Goal: Obtain resource: Obtain resource

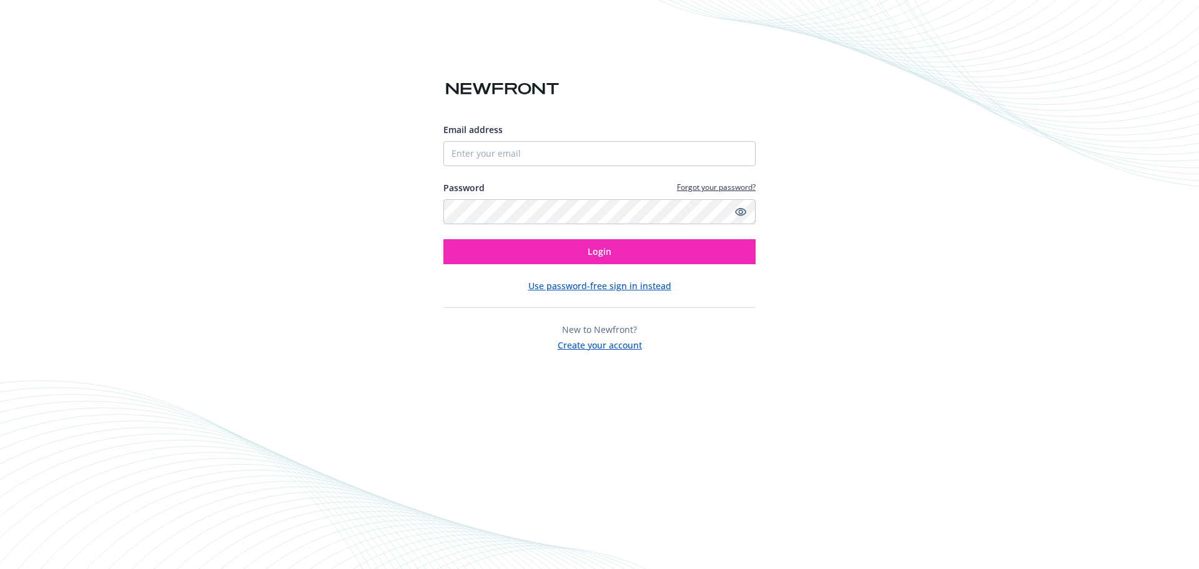
click at [620, 287] on button "Use password-free sign in instead" at bounding box center [599, 285] width 143 height 13
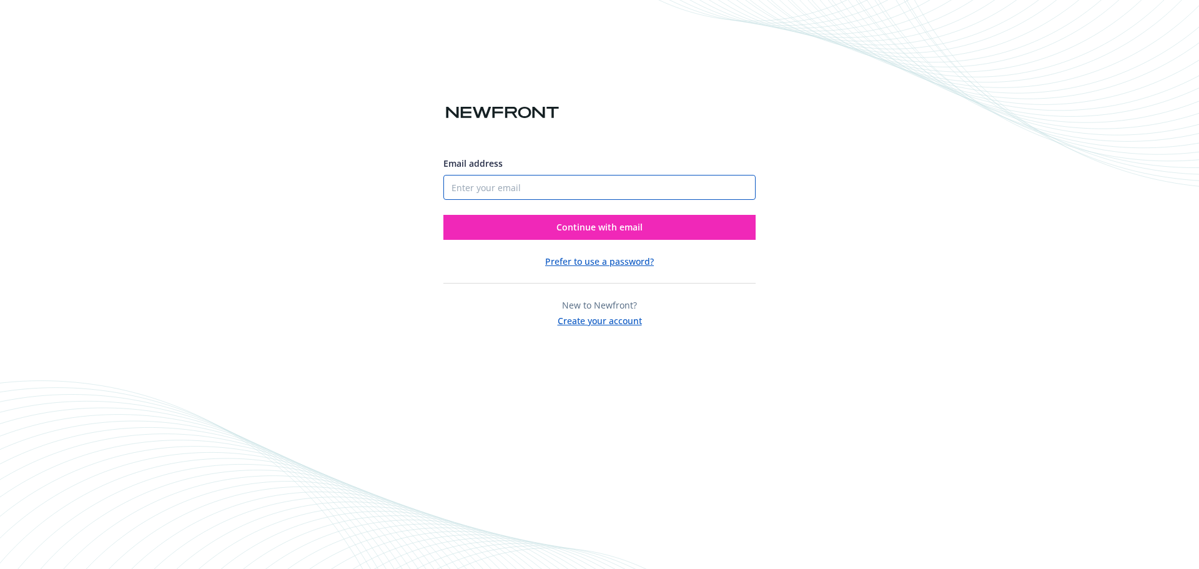
click at [488, 182] on input "Email address" at bounding box center [599, 187] width 312 height 25
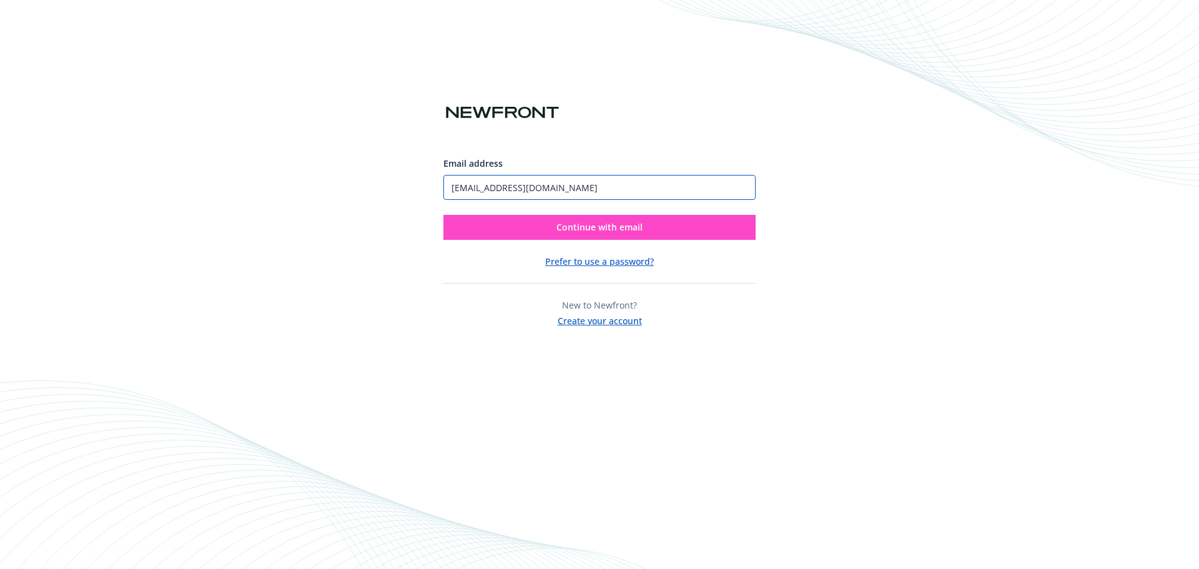
type input "[EMAIL_ADDRESS][DOMAIN_NAME]"
click at [605, 227] on span "Continue with email" at bounding box center [599, 227] width 86 height 12
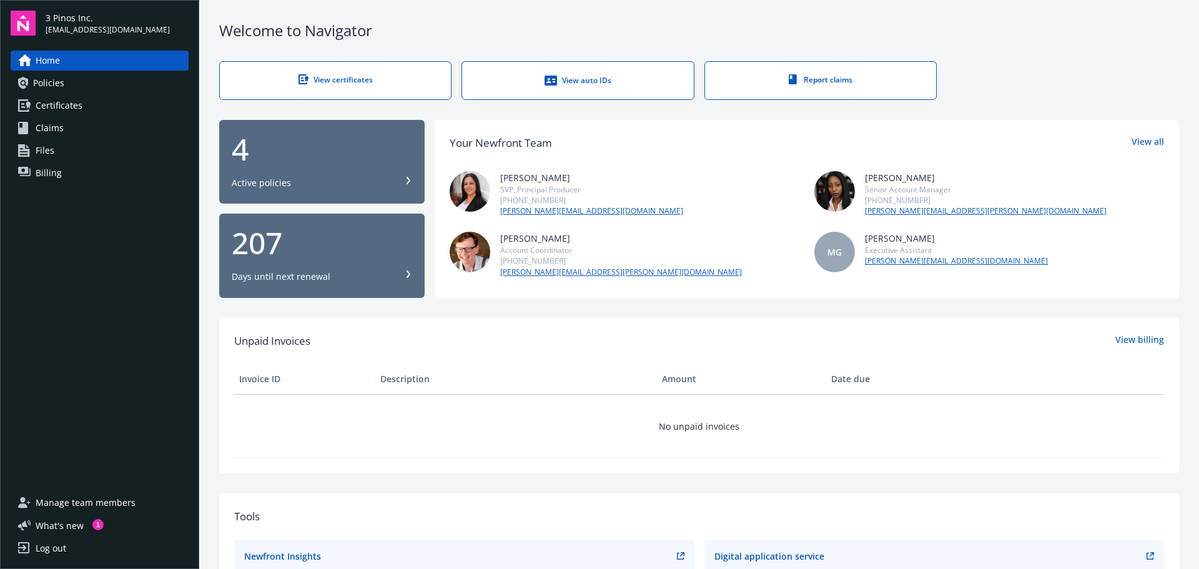
click at [46, 84] on span "Policies" at bounding box center [48, 83] width 31 height 20
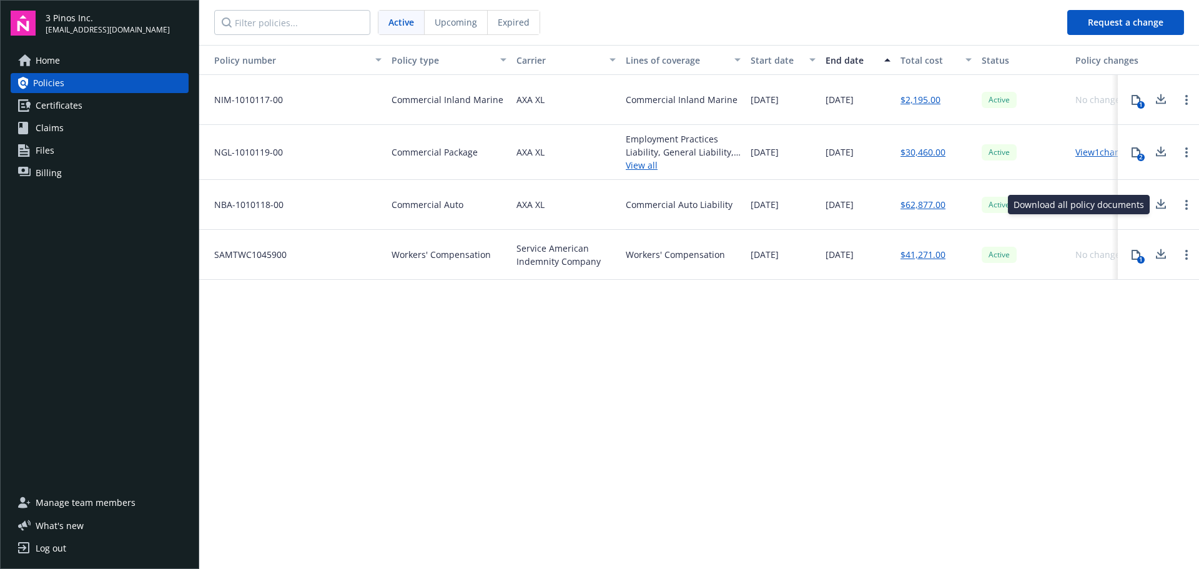
click at [1161, 205] on icon at bounding box center [1161, 202] width 8 height 7
click at [517, 21] on span "Expired" at bounding box center [514, 22] width 32 height 13
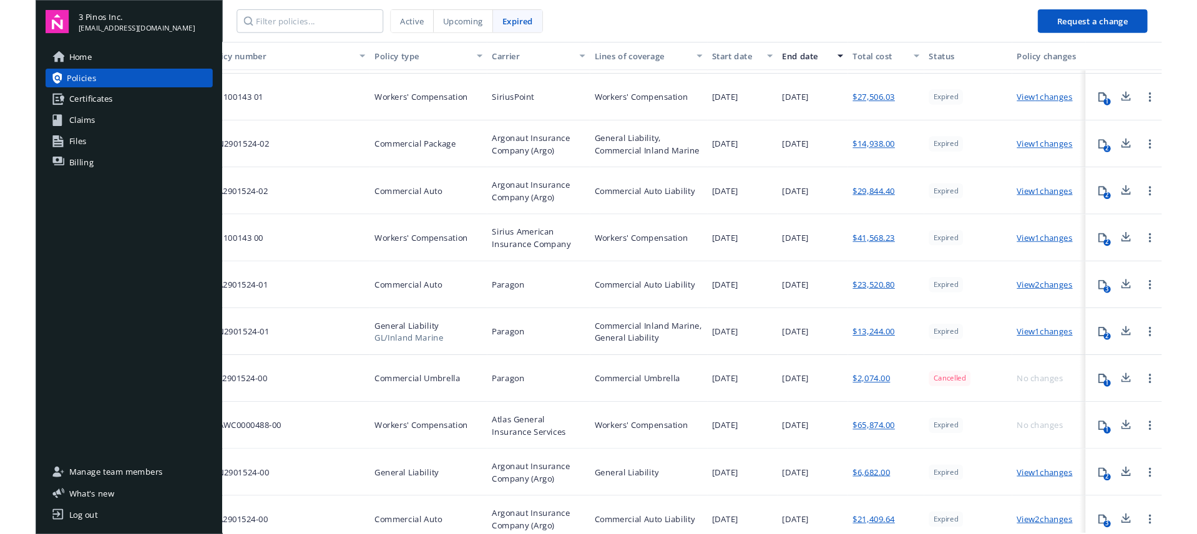
scroll to position [122, 40]
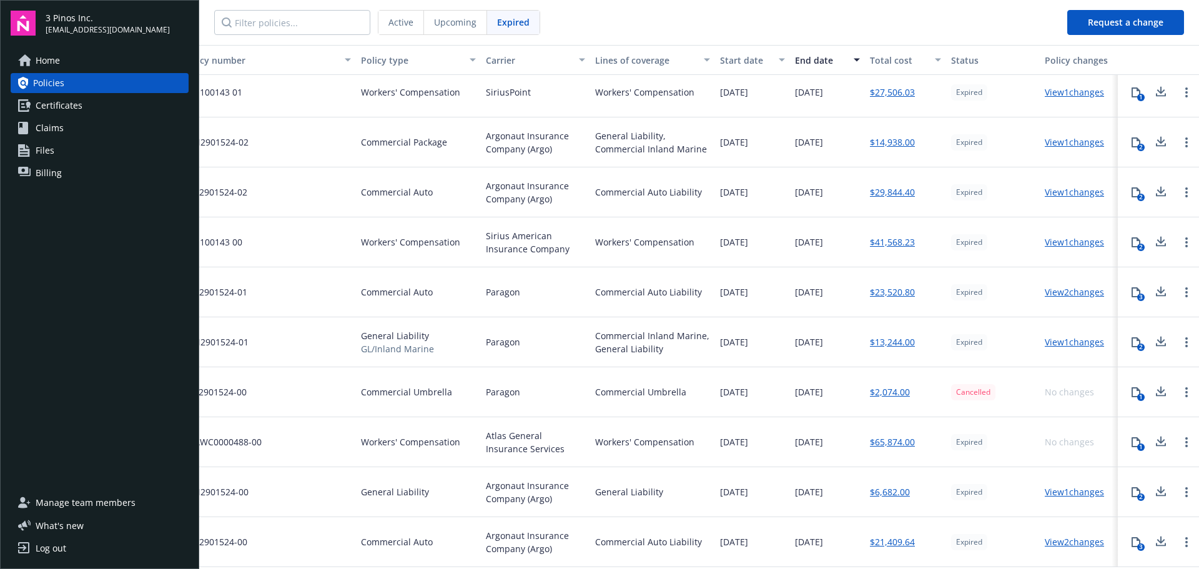
click at [1153, 484] on icon at bounding box center [1160, 492] width 15 height 16
click at [833, 335] on div "[DATE]" at bounding box center [827, 342] width 75 height 50
click at [1157, 336] on icon at bounding box center [1161, 339] width 8 height 7
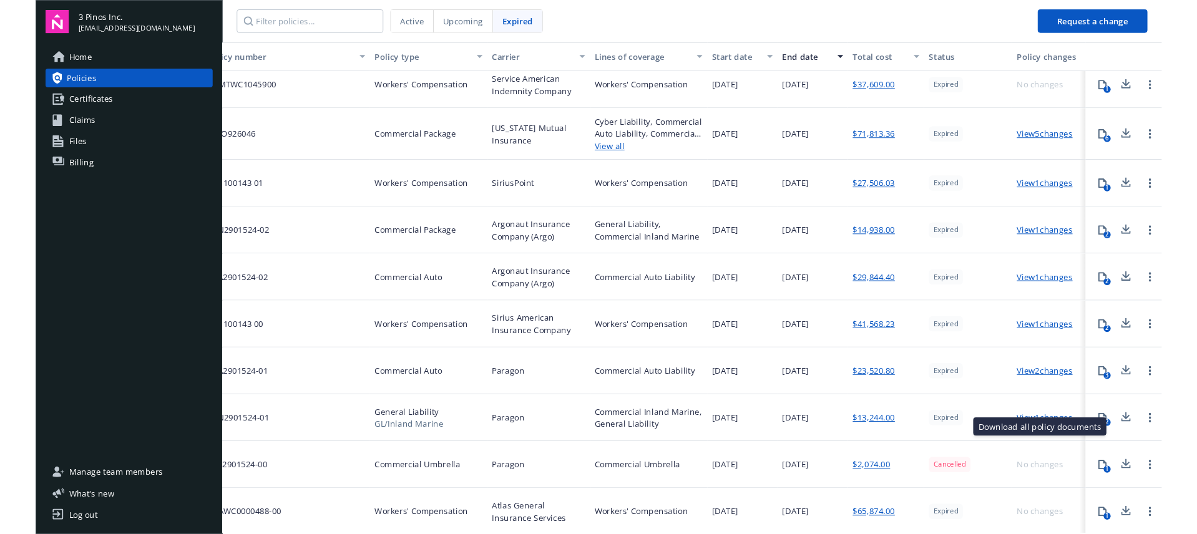
scroll to position [0, 40]
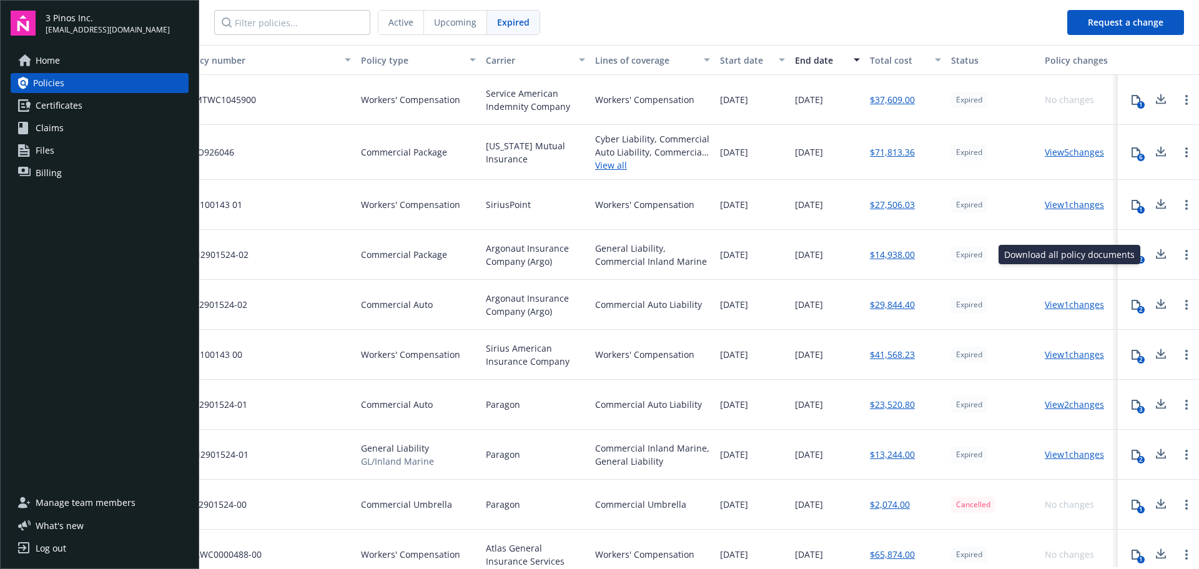
click at [1153, 249] on icon at bounding box center [1160, 255] width 15 height 16
click at [54, 120] on span "Claims" at bounding box center [50, 128] width 28 height 20
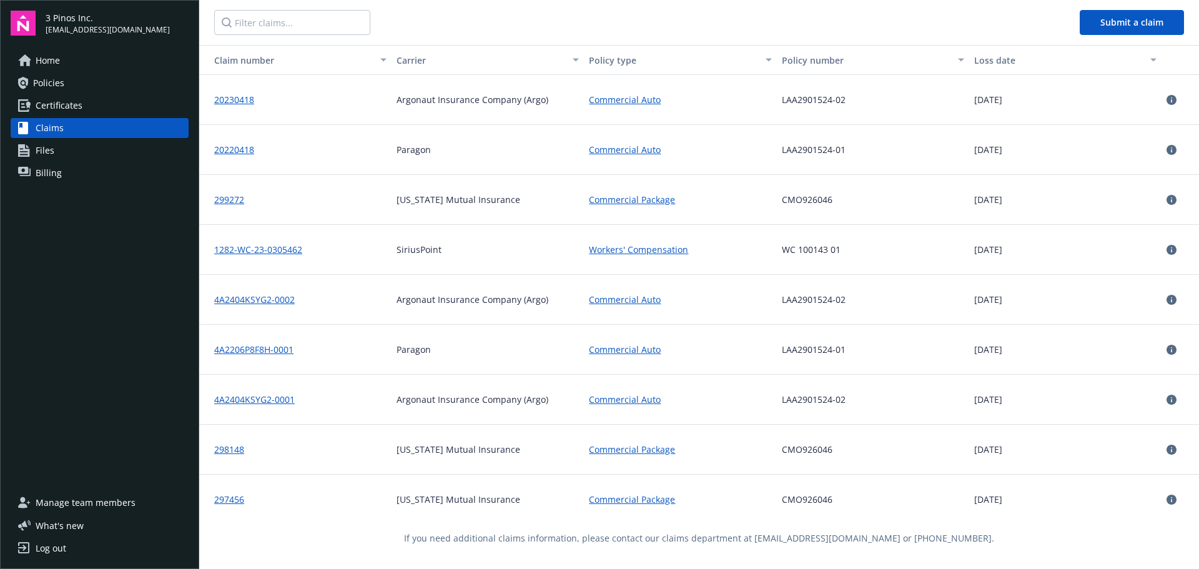
click at [45, 172] on span "Billing" at bounding box center [49, 173] width 26 height 20
